Goal: Task Accomplishment & Management: Manage account settings

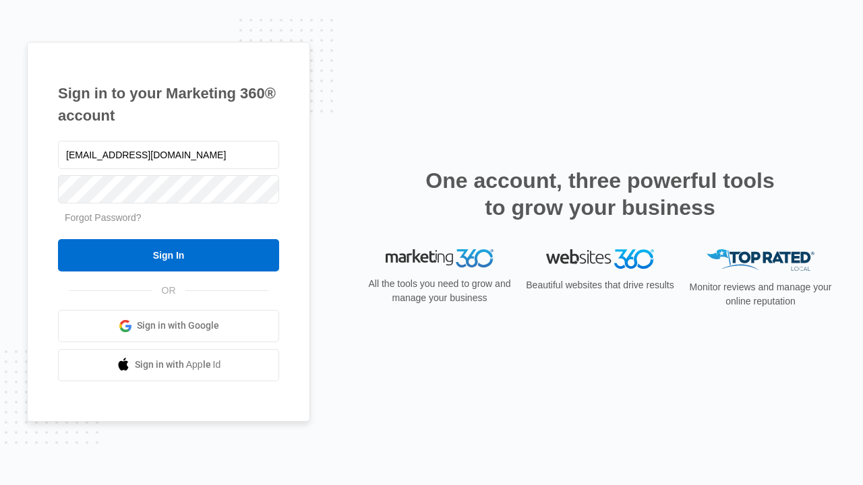
type input "[EMAIL_ADDRESS][DOMAIN_NAME]"
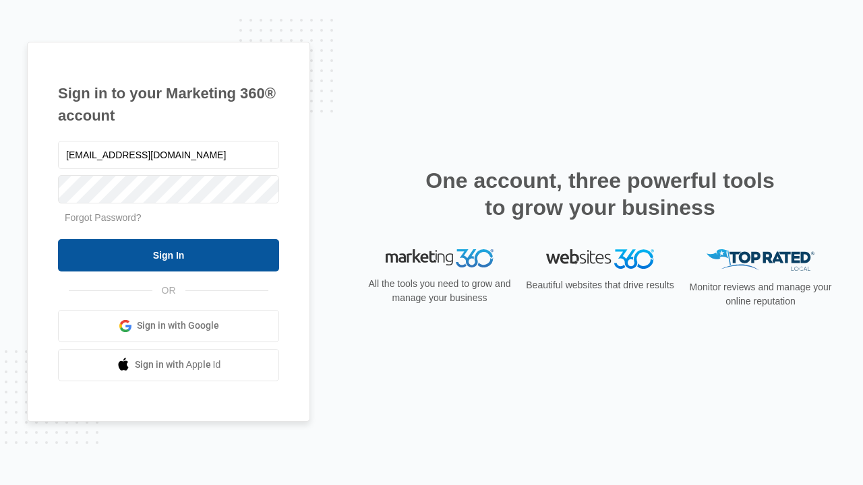
click at [169, 255] on input "Sign In" at bounding box center [168, 255] width 221 height 32
